Goal: Transaction & Acquisition: Purchase product/service

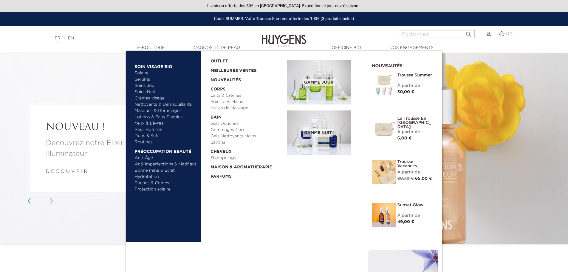
click at [143, 80] on link "Sérums" at bounding box center [166, 79] width 62 height 6
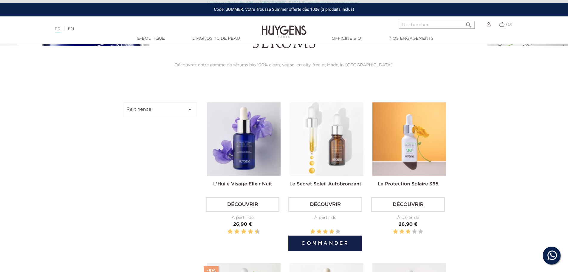
scroll to position [149, 0]
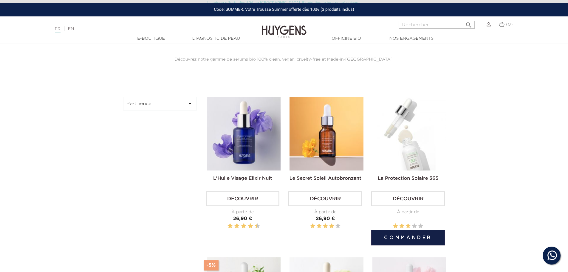
click at [399, 148] on img at bounding box center [410, 134] width 74 height 74
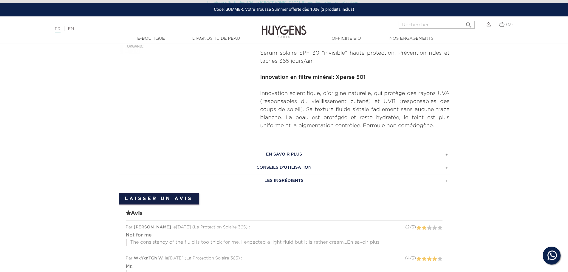
scroll to position [239, 0]
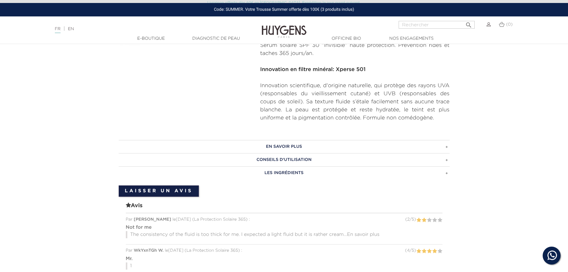
click at [303, 156] on h3 "CONSEILS D'UTILISATION" at bounding box center [284, 159] width 331 height 13
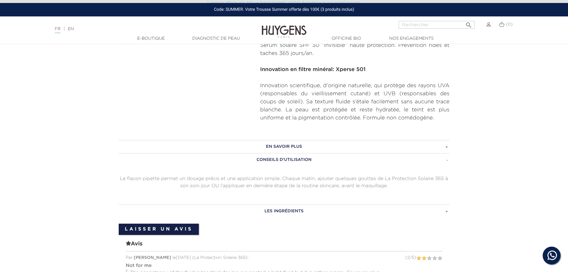
click at [300, 149] on h3 "EN SAVOIR PLUS" at bounding box center [284, 146] width 331 height 13
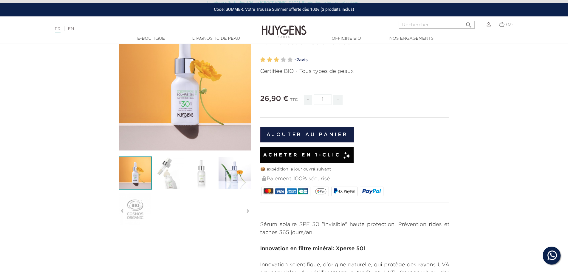
scroll to position [0, 0]
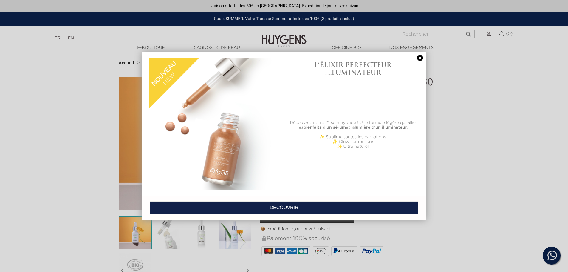
click at [420, 58] on link at bounding box center [420, 58] width 8 height 6
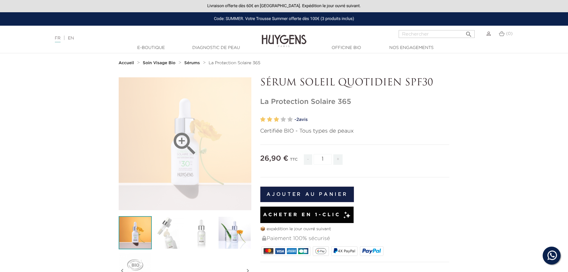
click at [206, 171] on div "" at bounding box center [185, 143] width 133 height 133
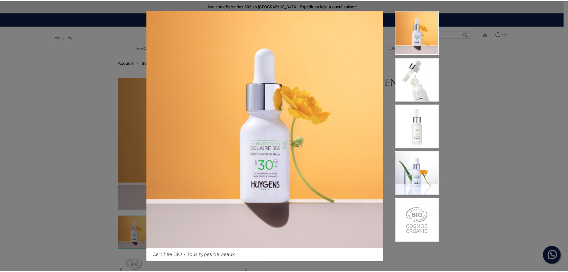
scroll to position [7, 0]
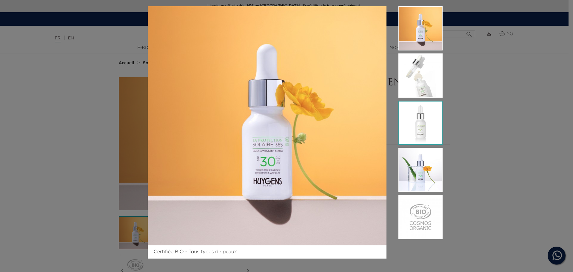
click at [405, 120] on img at bounding box center [420, 123] width 44 height 44
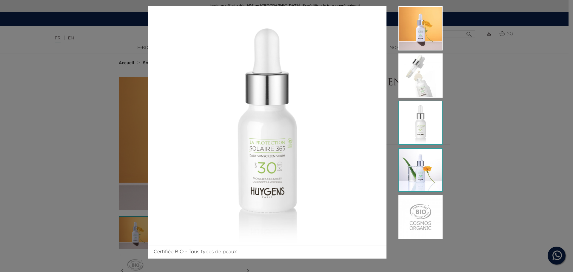
click at [418, 163] on img at bounding box center [420, 170] width 44 height 44
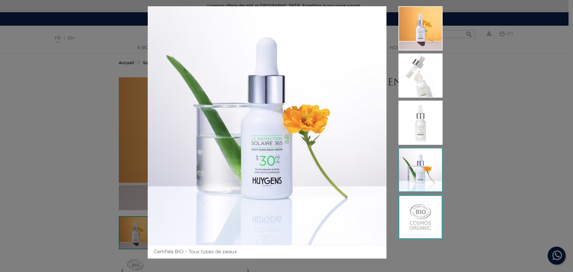
click at [420, 208] on img at bounding box center [420, 217] width 44 height 44
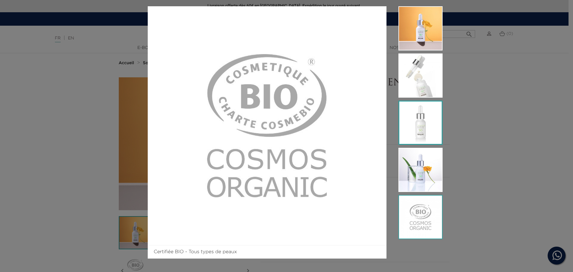
click at [429, 118] on img at bounding box center [420, 123] width 44 height 44
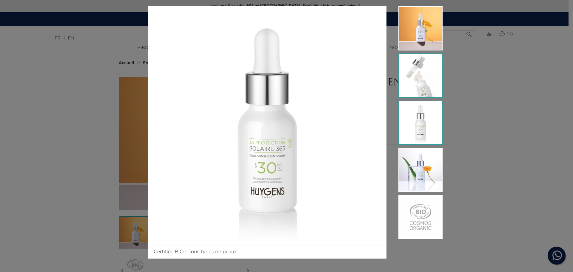
click at [428, 79] on img at bounding box center [420, 75] width 44 height 44
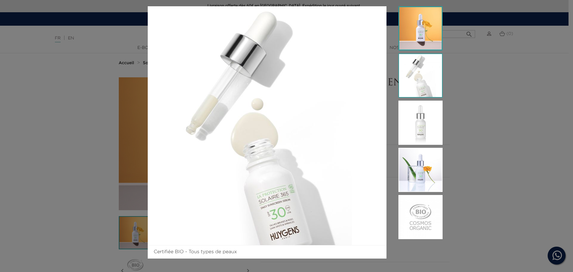
click at [424, 37] on img at bounding box center [420, 28] width 44 height 44
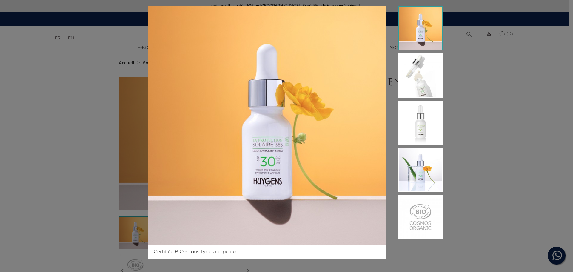
click at [472, 63] on div "Certifiée BIO - Tous types de peaux" at bounding box center [286, 136] width 573 height 272
